Goal: Information Seeking & Learning: Learn about a topic

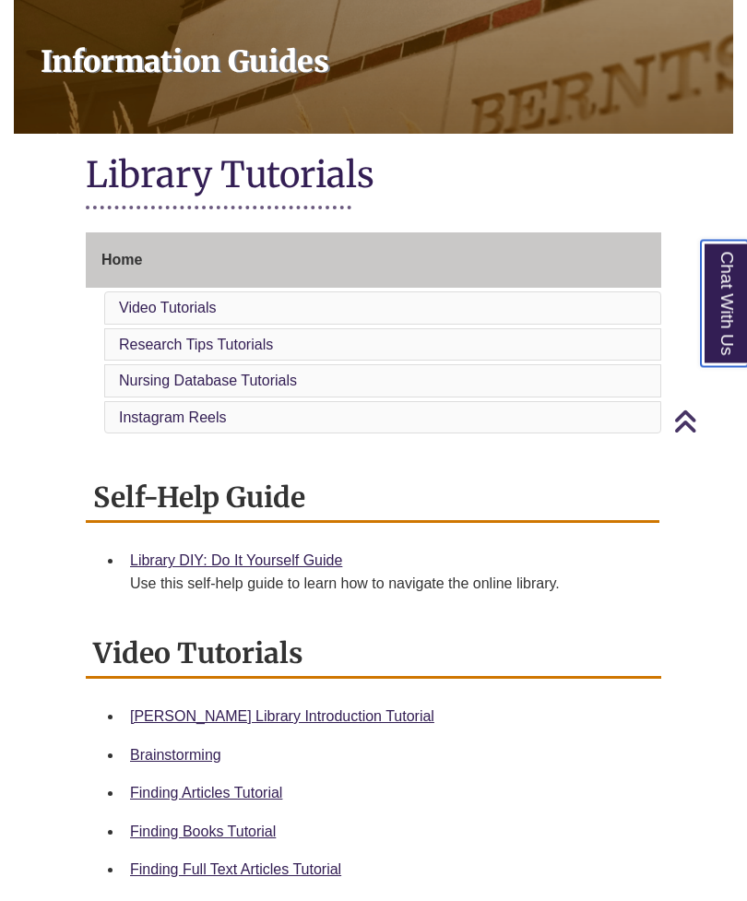
scroll to position [248, 0]
click at [574, 308] on li "Video Tutorials" at bounding box center [382, 307] width 557 height 33
click at [195, 302] on link "Video Tutorials" at bounding box center [168, 308] width 98 height 16
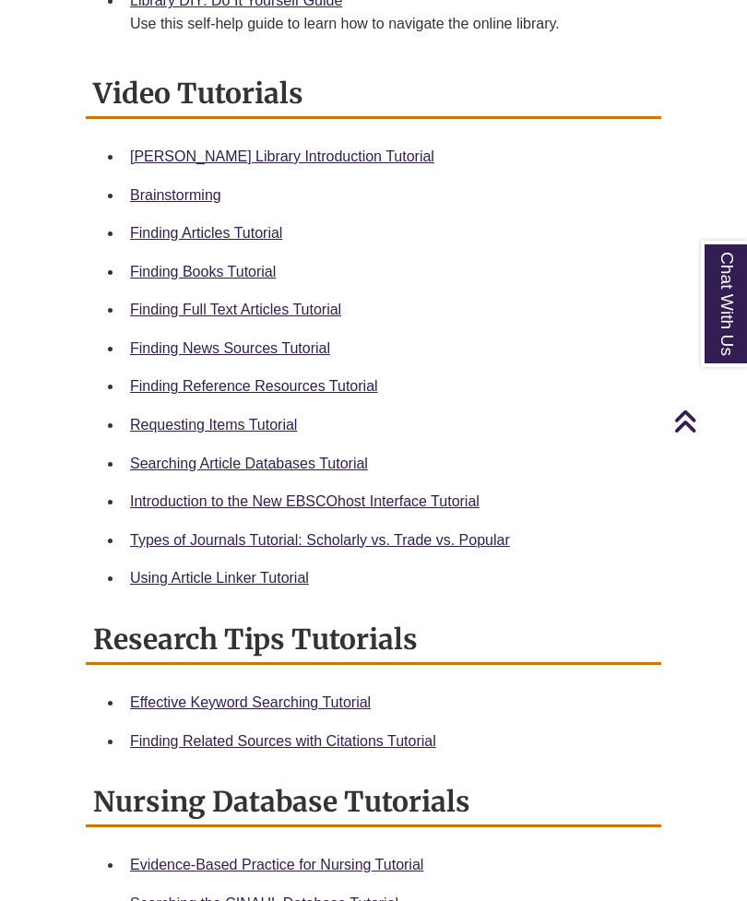
scroll to position [807, 0]
click at [354, 154] on link "Berntsen Library Introduction Tutorial" at bounding box center [282, 157] width 304 height 16
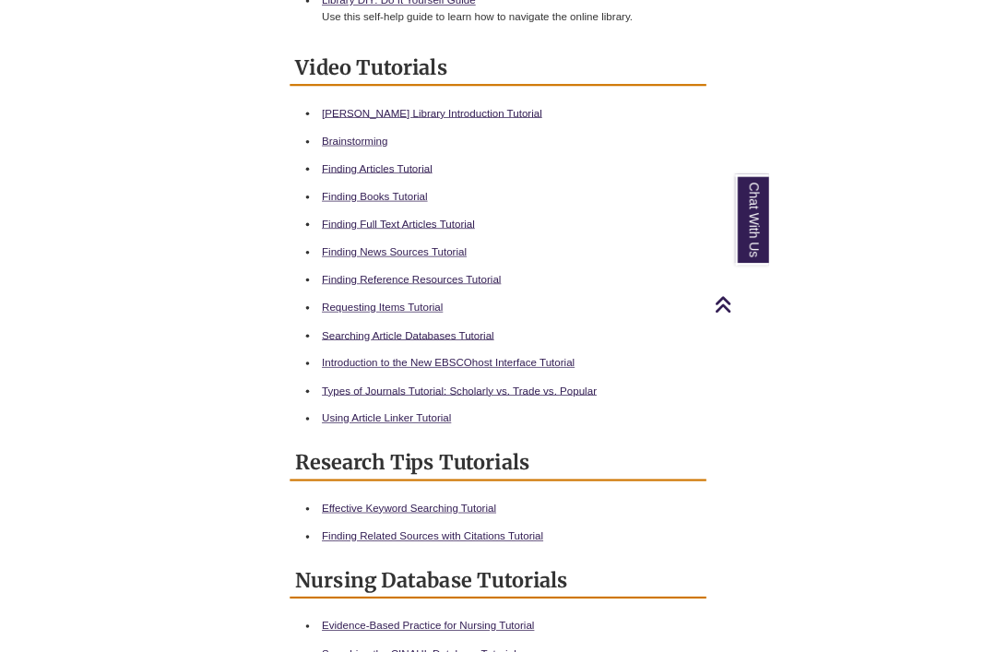
scroll to position [575, 0]
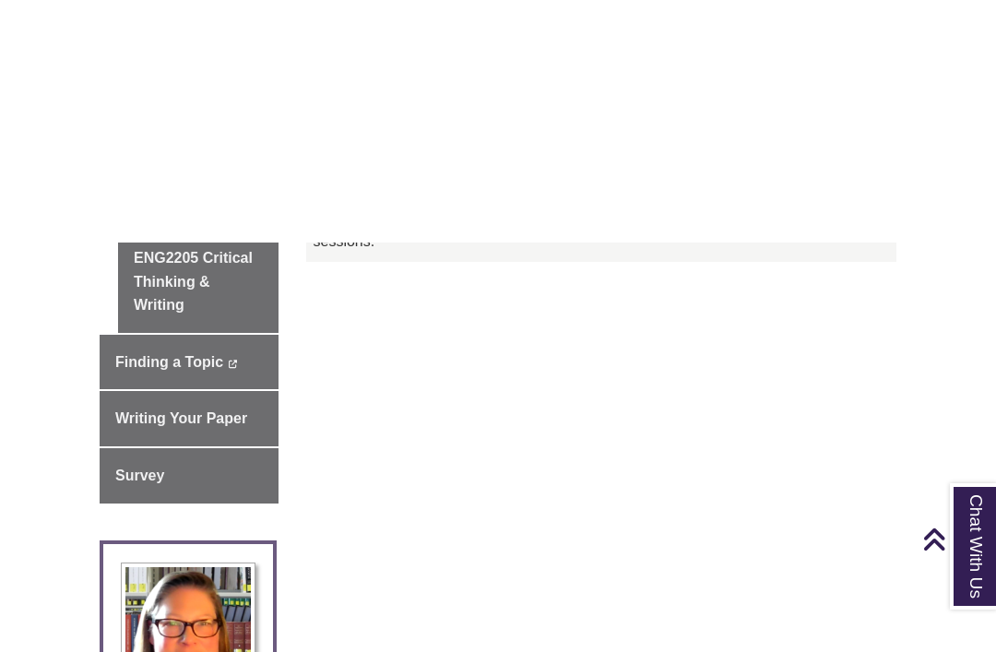
scroll to position [459, 0]
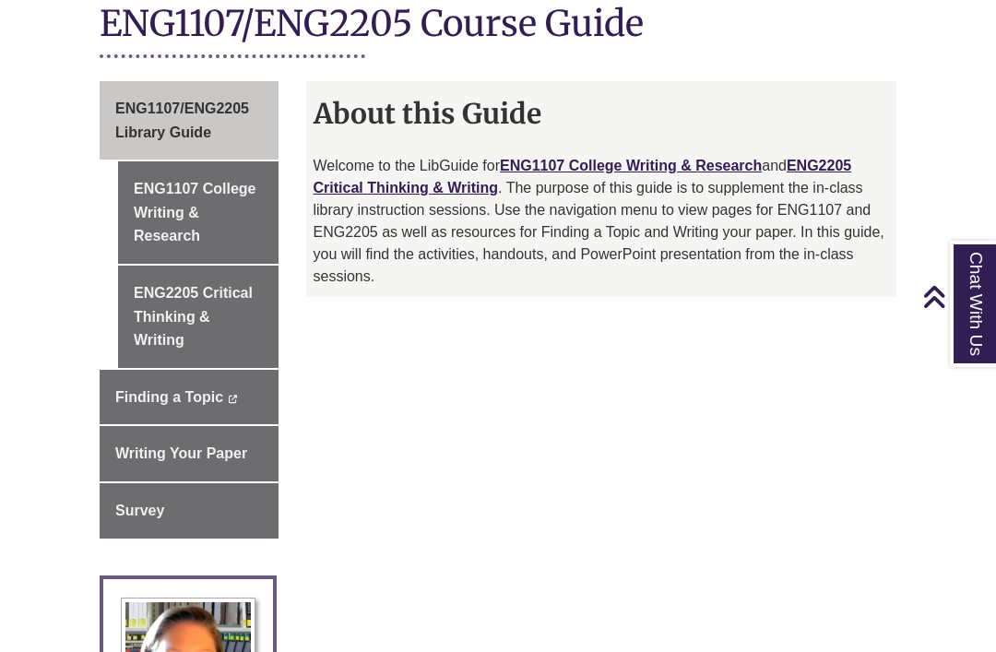
click at [150, 212] on link "ENG1107 College Writing & Research" at bounding box center [198, 212] width 160 height 102
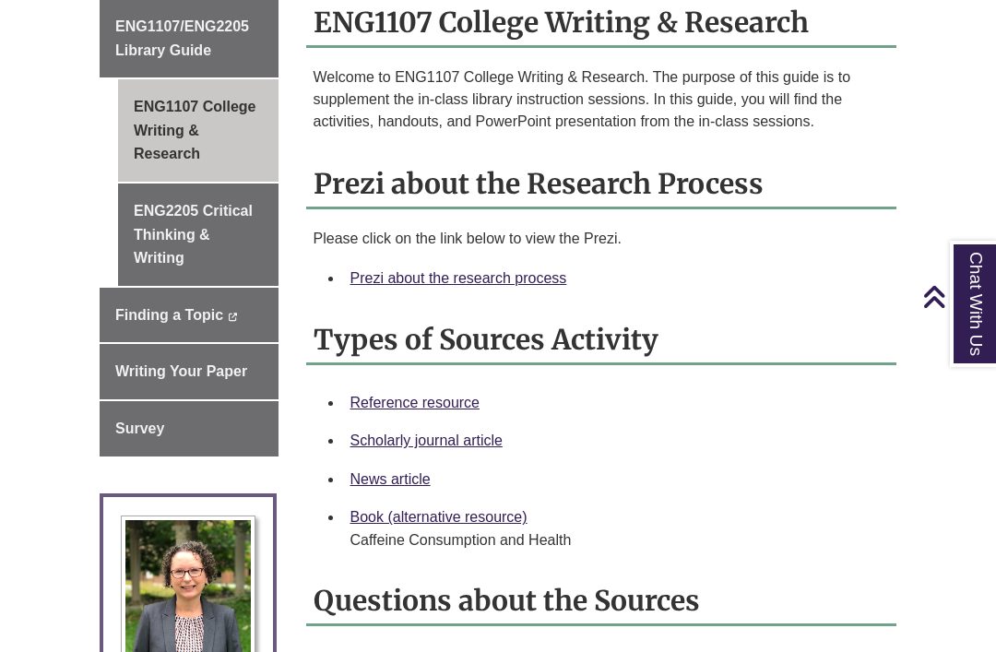
scroll to position [539, 0]
click at [155, 225] on link "ENG2205 Critical Thinking & Writing" at bounding box center [198, 236] width 160 height 102
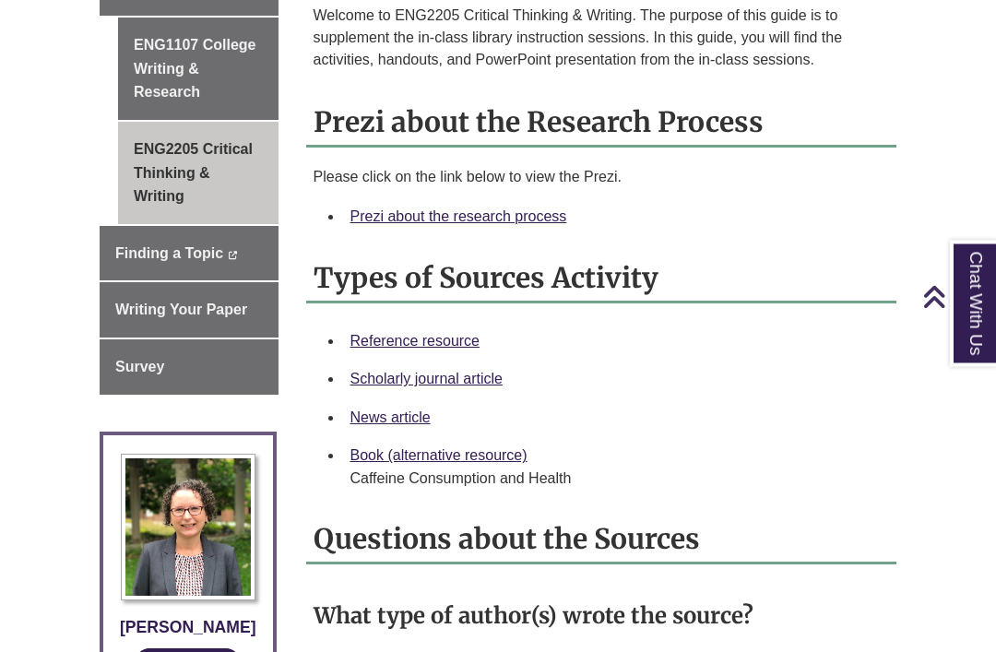
scroll to position [618, 0]
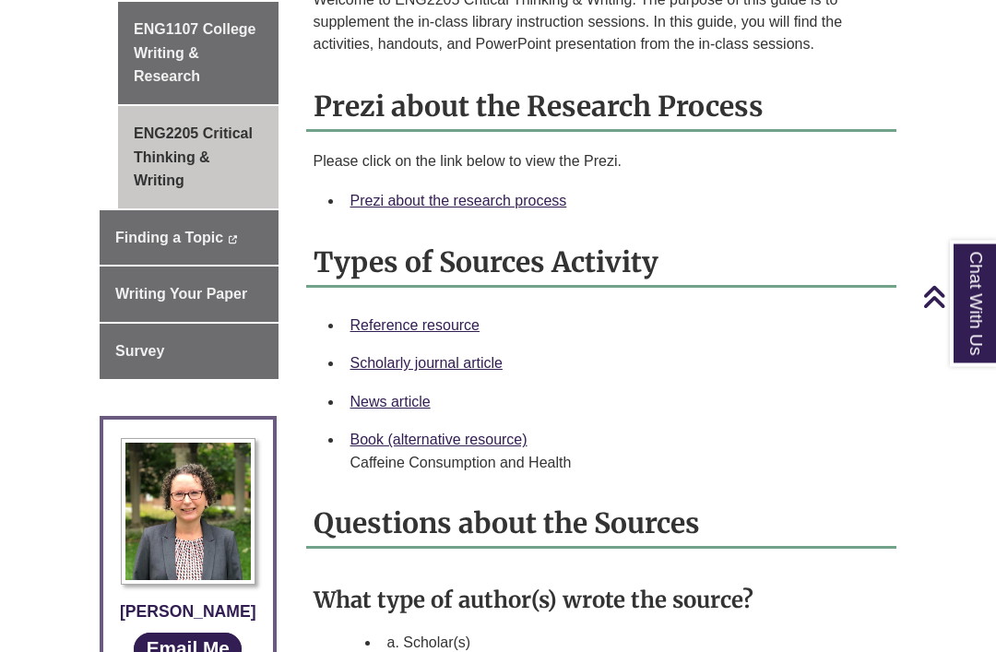
click at [537, 208] on link "Prezi about the research process" at bounding box center [458, 202] width 217 height 16
